Goal: Task Accomplishment & Management: Complete application form

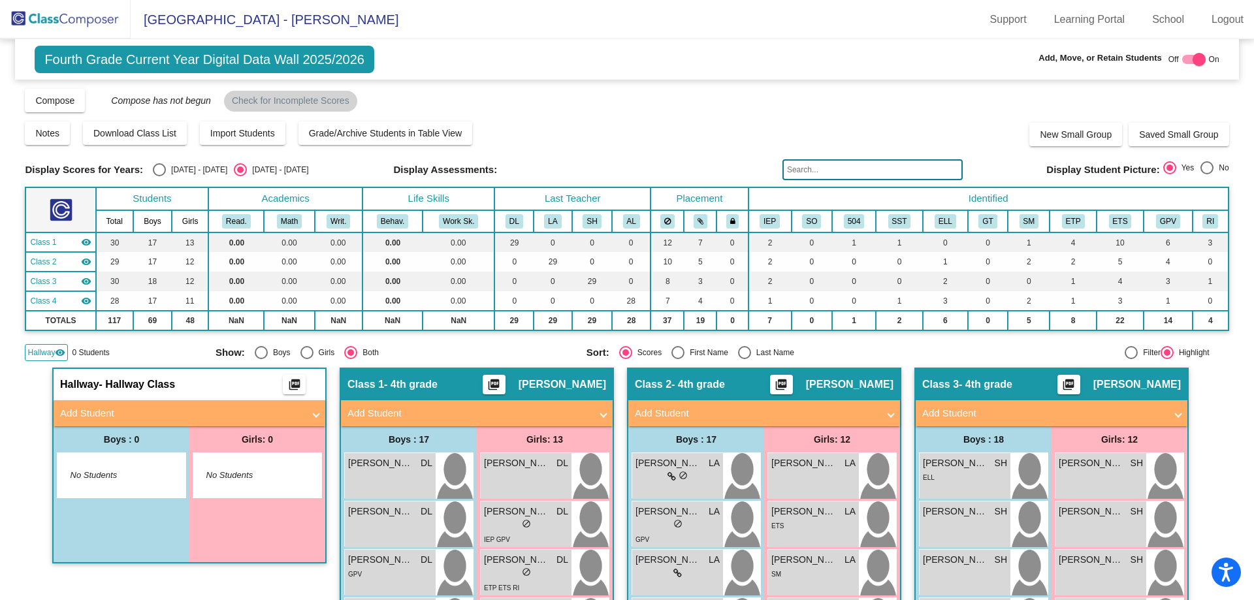
scroll to position [261, 0]
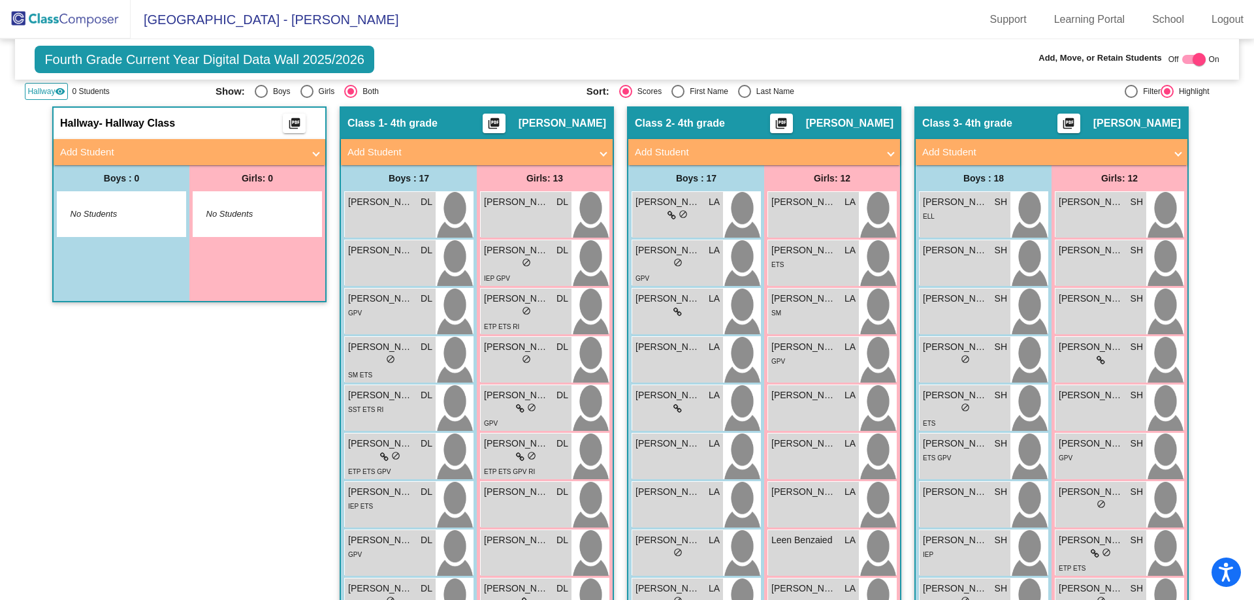
click at [85, 23] on img at bounding box center [65, 19] width 131 height 39
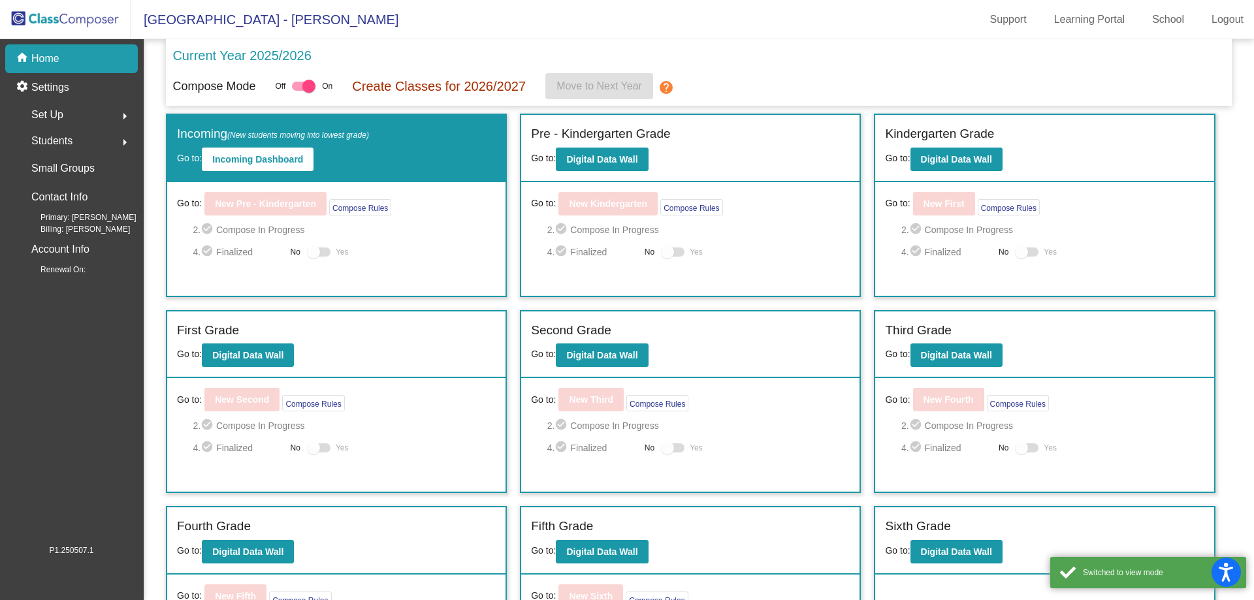
scroll to position [89, 0]
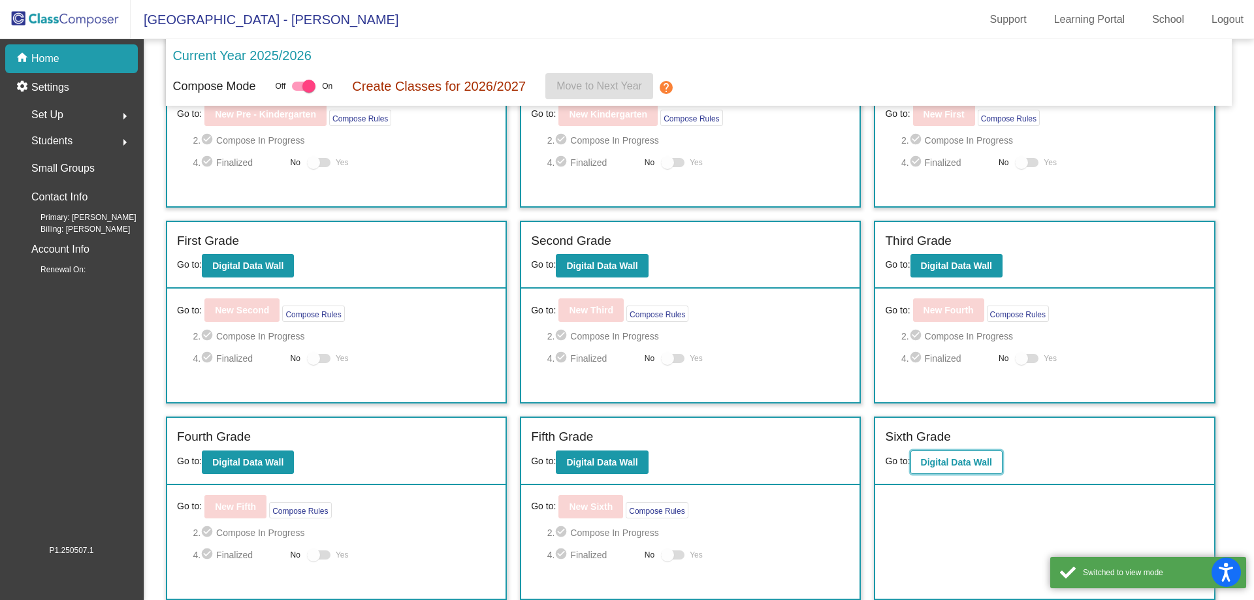
click at [931, 464] on b "Digital Data Wall" at bounding box center [956, 462] width 71 height 10
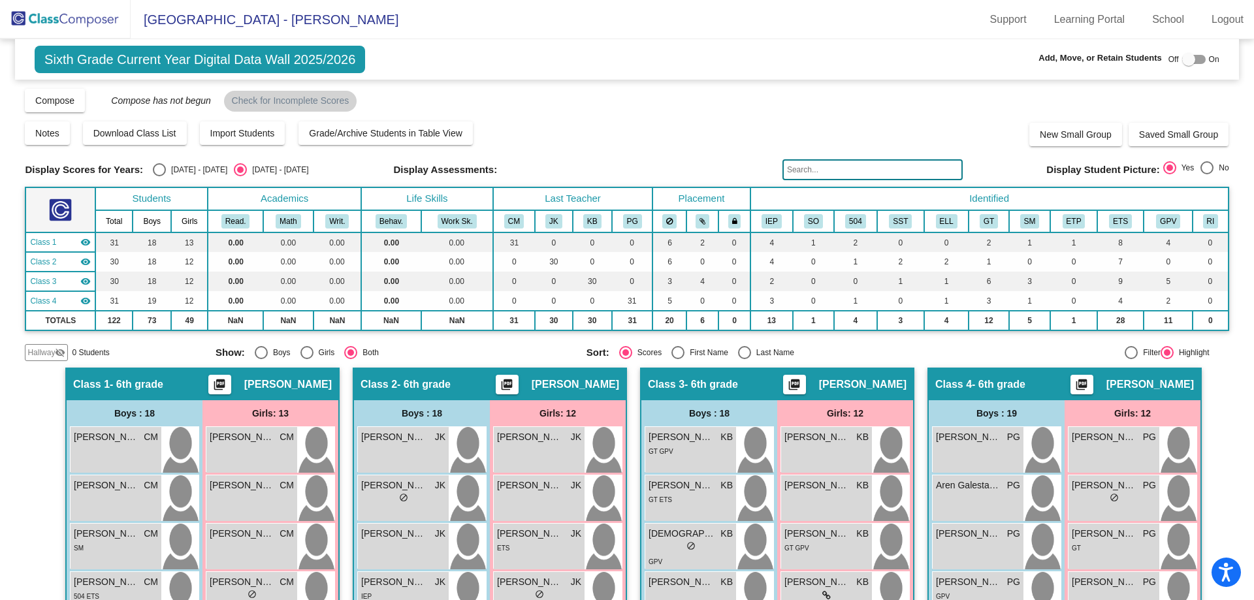
click at [153, 168] on div "Select an option" at bounding box center [159, 169] width 13 height 13
click at [159, 176] on input "[DATE] - [DATE]" at bounding box center [159, 176] width 1 height 1
radio input "true"
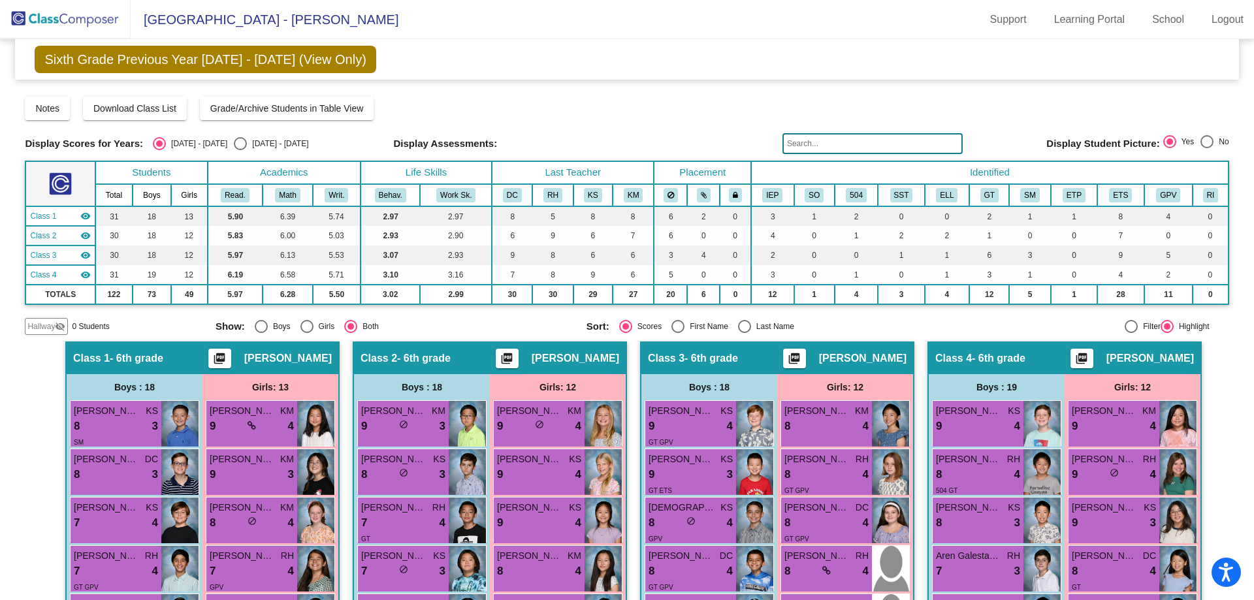
click at [44, 327] on span "Hallway" at bounding box center [40, 327] width 27 height 12
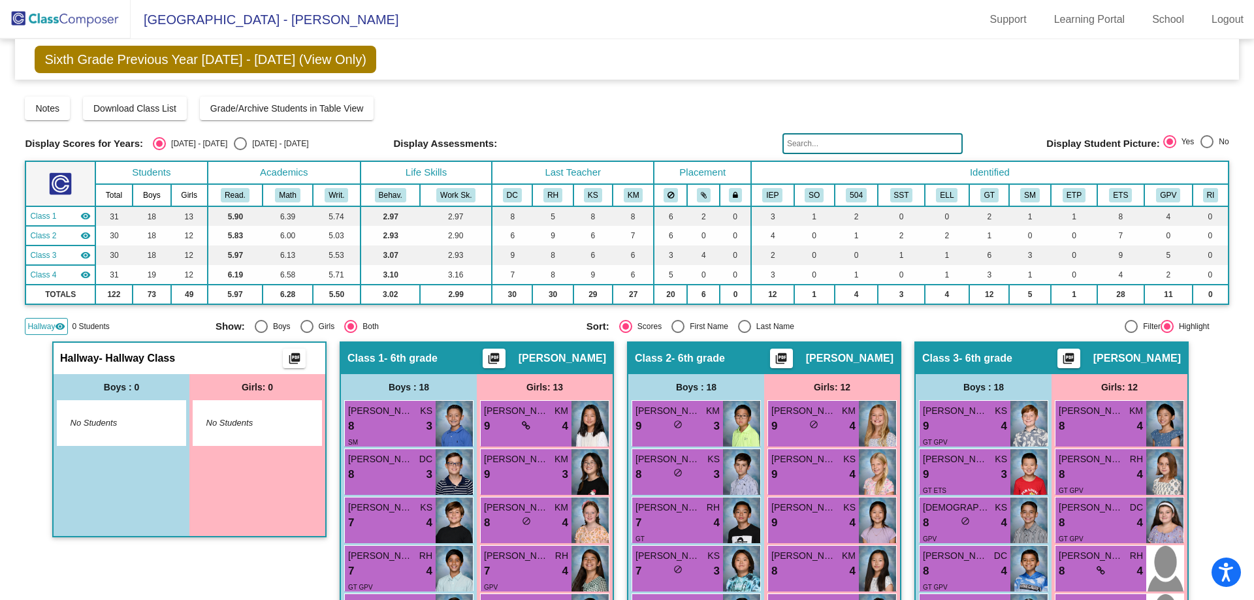
click at [234, 144] on div "Select an option" at bounding box center [240, 143] width 13 height 13
click at [240, 150] on input "[DATE] - [DATE]" at bounding box center [240, 150] width 1 height 1
radio input "true"
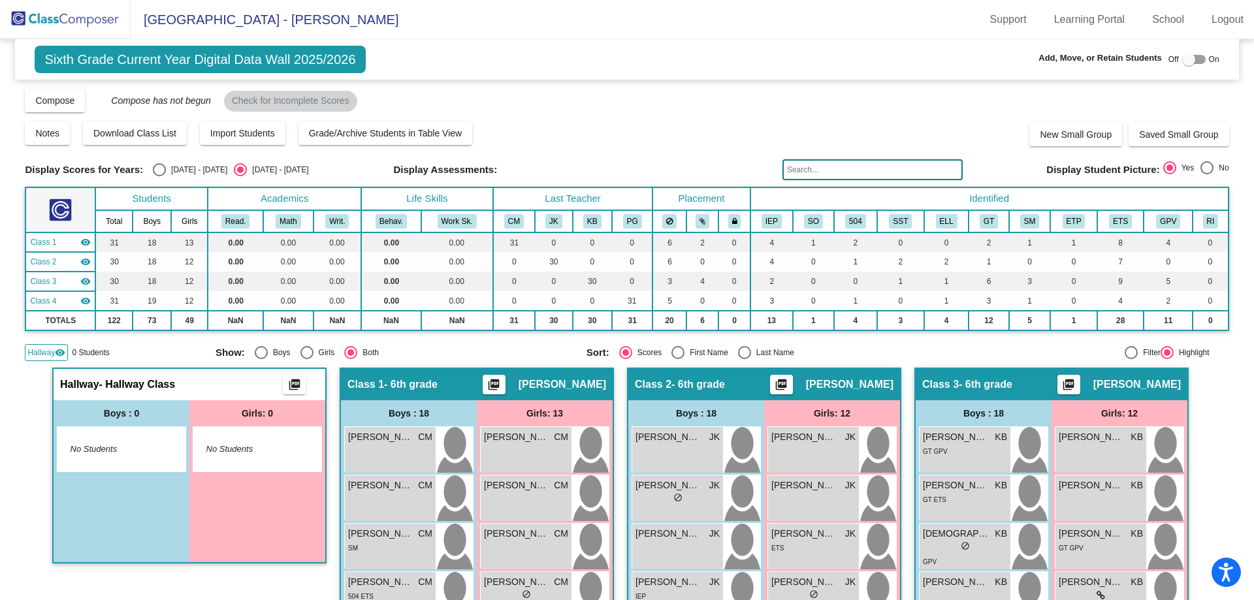
click at [1182, 61] on div at bounding box center [1188, 59] width 13 height 13
checkbox input "true"
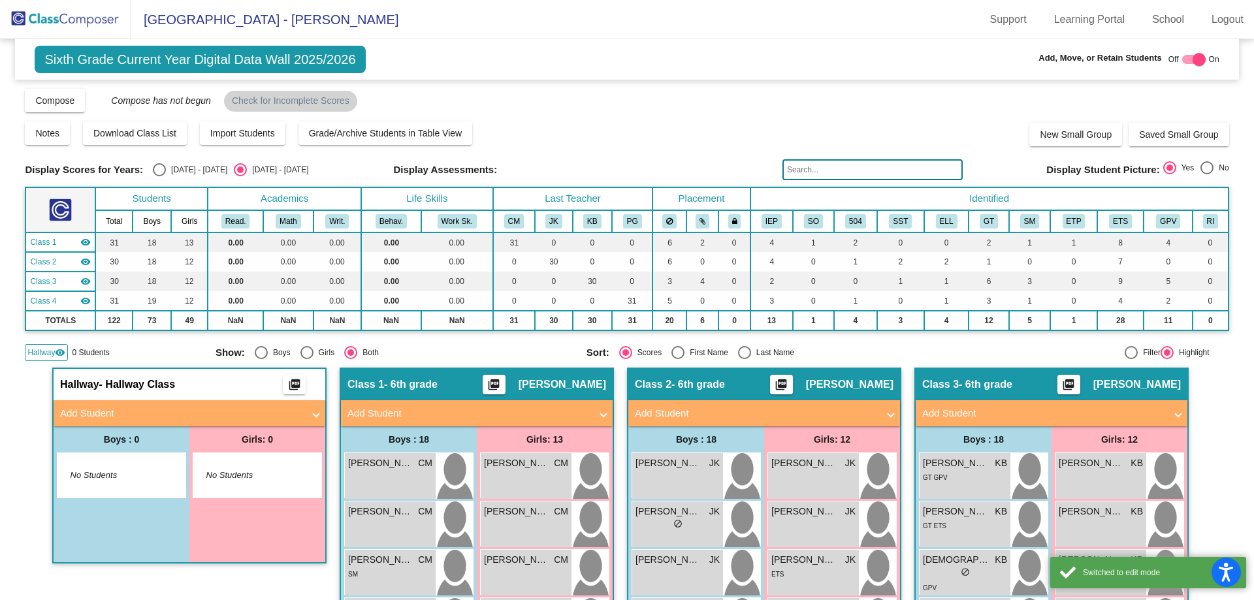
click at [105, 409] on mat-panel-title "Add Student" at bounding box center [181, 413] width 243 height 15
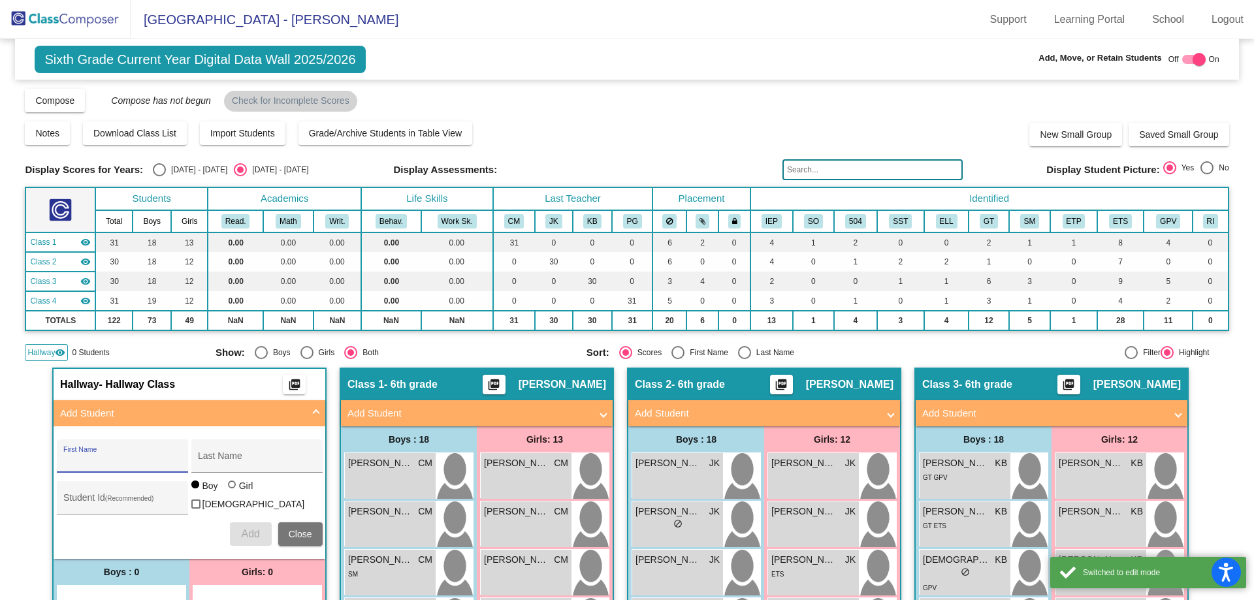
click at [137, 462] on input "First Name" at bounding box center [122, 461] width 118 height 10
type input "S"
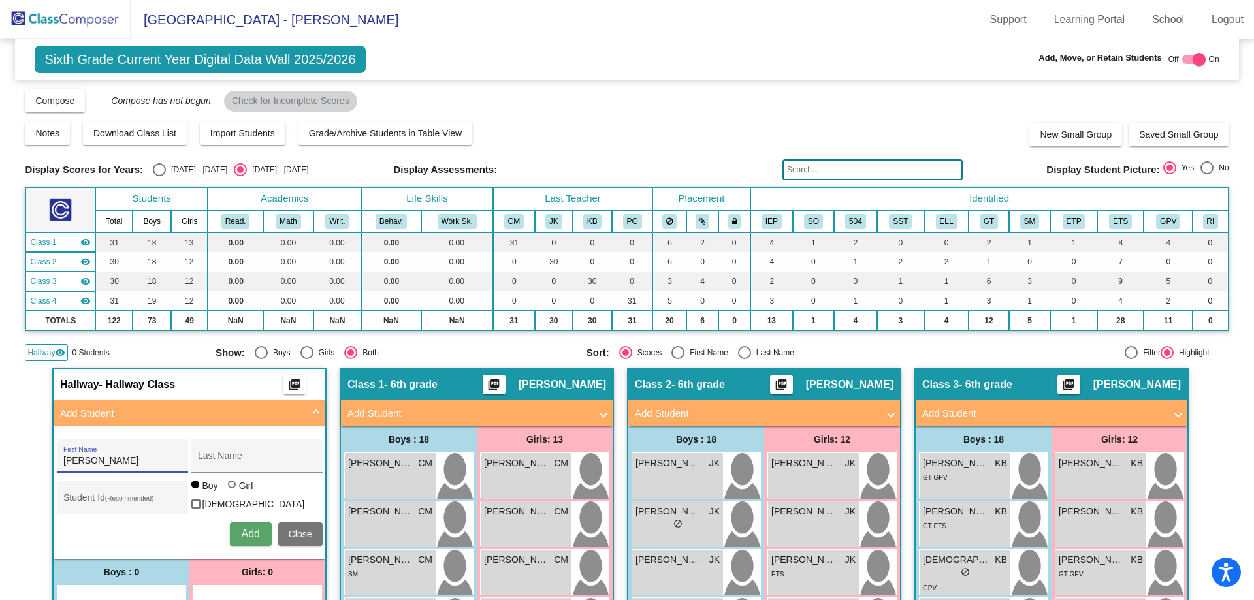
type input "[PERSON_NAME]"
click at [236, 462] on input "Last Name" at bounding box center [257, 461] width 118 height 10
paste input "[PERSON_NAME]"
type input "[PERSON_NAME]"
click at [228, 491] on div at bounding box center [233, 486] width 10 height 10
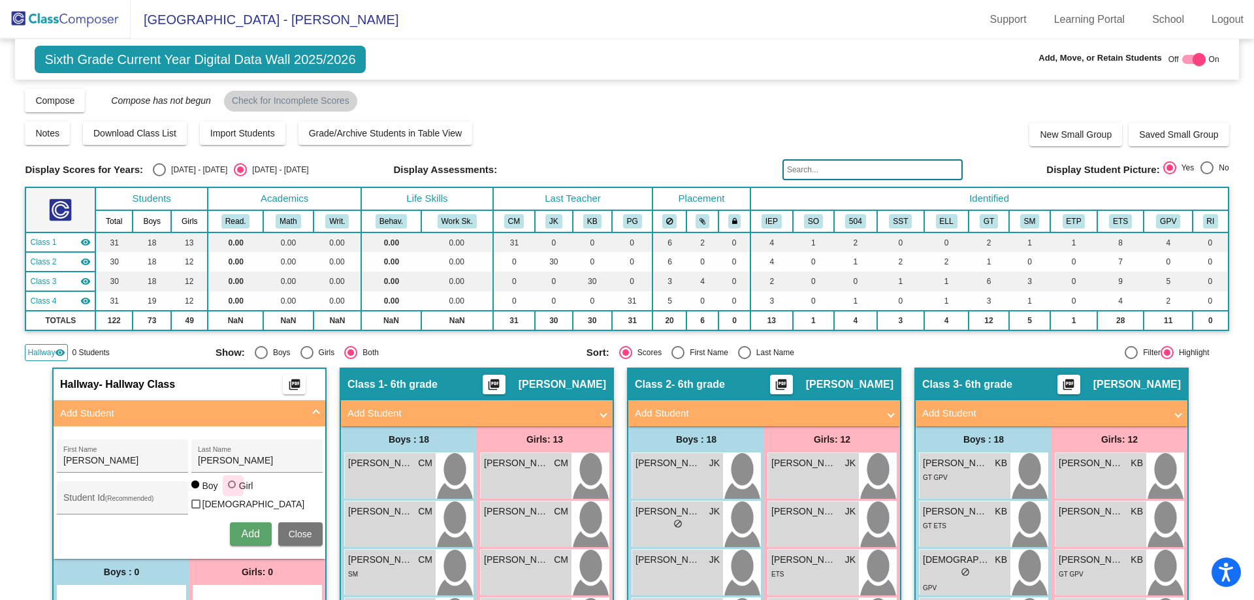
click at [233, 492] on input "Girl" at bounding box center [233, 491] width 1 height 1
radio input "true"
click at [241, 532] on span "Add" at bounding box center [250, 533] width 18 height 11
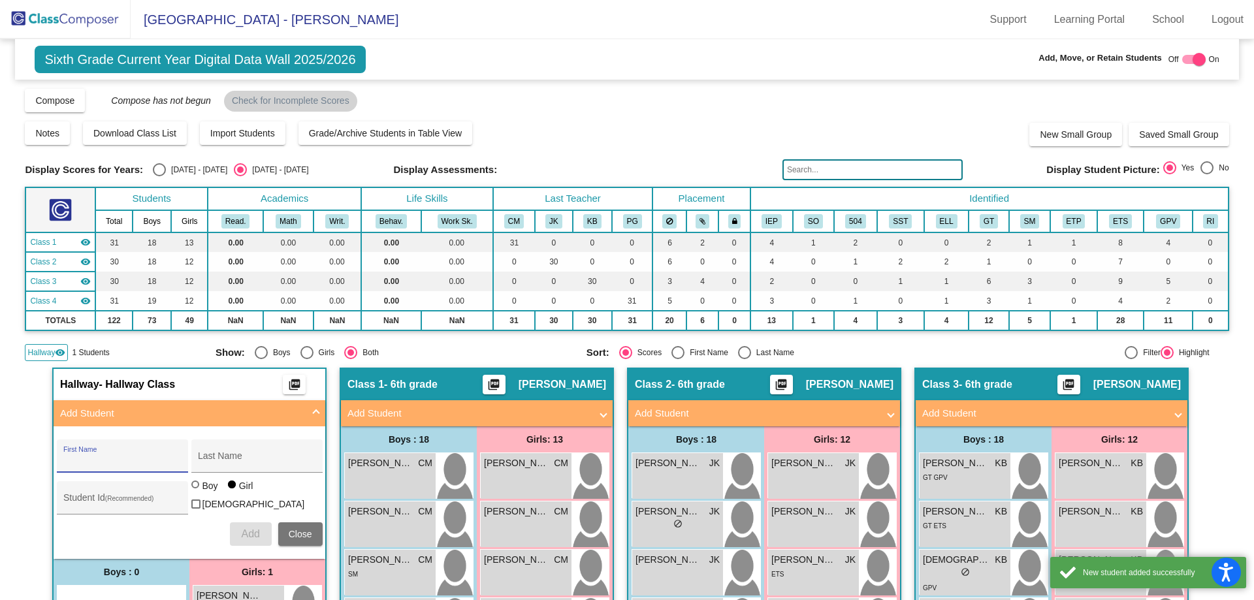
scroll to position [131, 0]
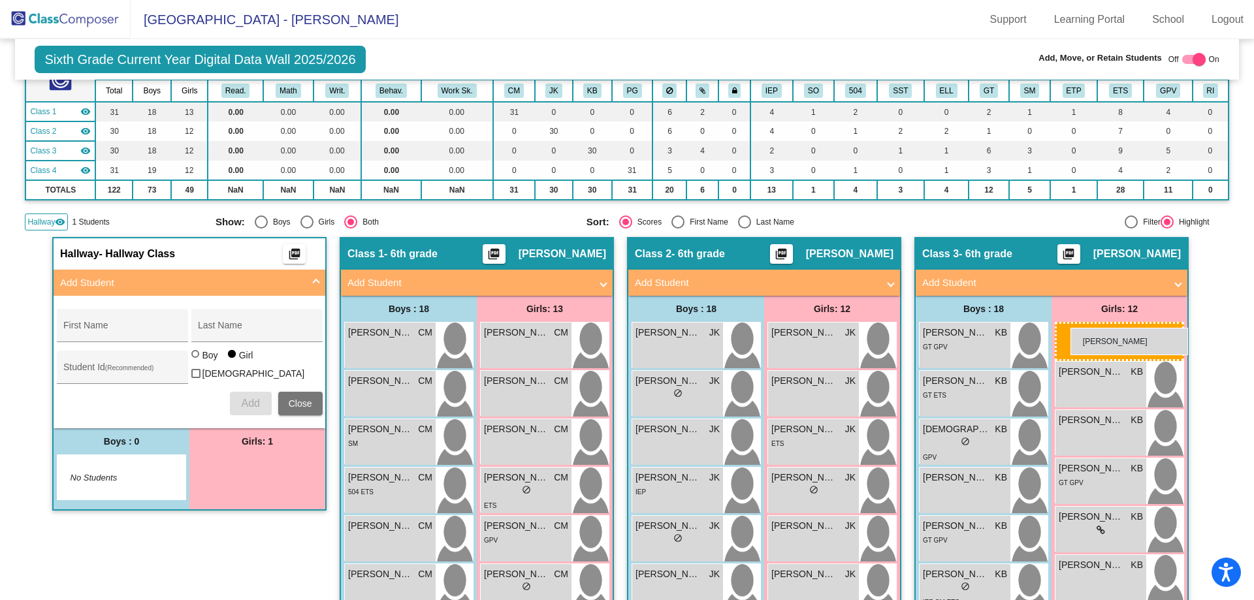
drag, startPoint x: 232, startPoint y: 464, endPoint x: 1070, endPoint y: 328, distance: 849.5
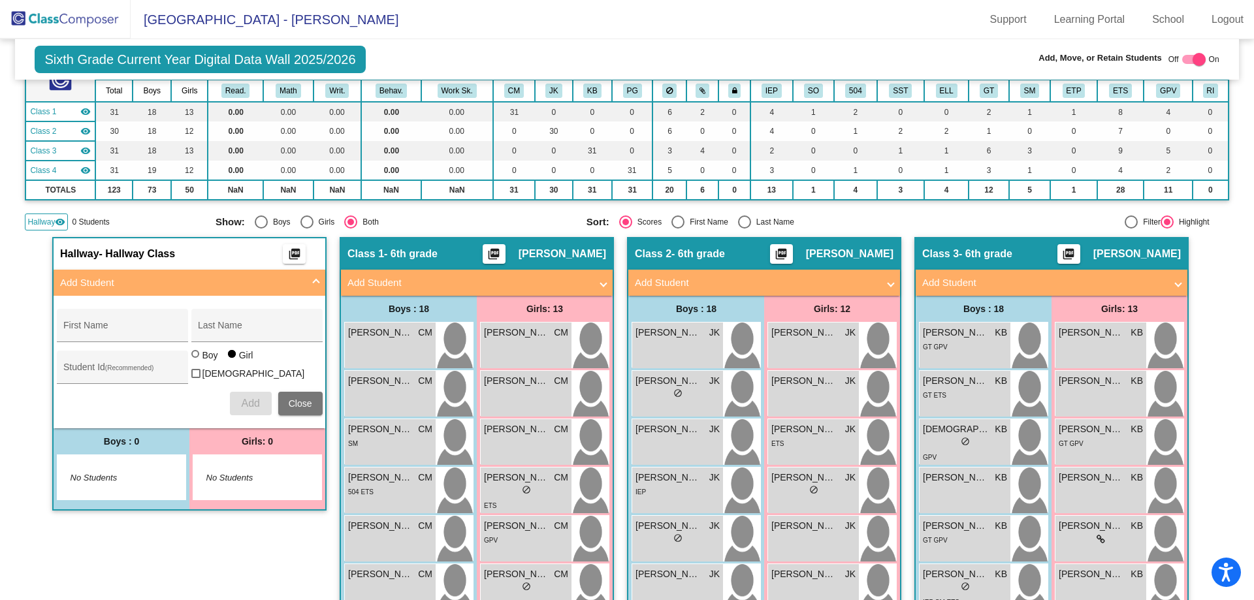
click at [75, 18] on img at bounding box center [65, 19] width 131 height 39
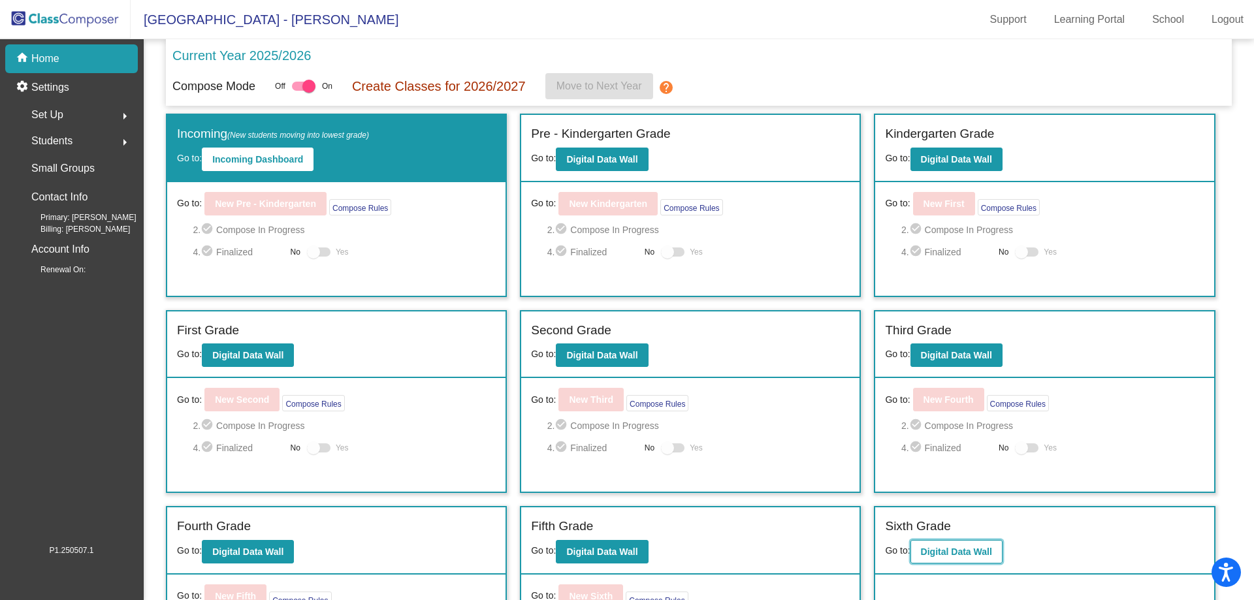
click at [951, 547] on b "Digital Data Wall" at bounding box center [956, 552] width 71 height 10
